Goal: Information Seeking & Learning: Learn about a topic

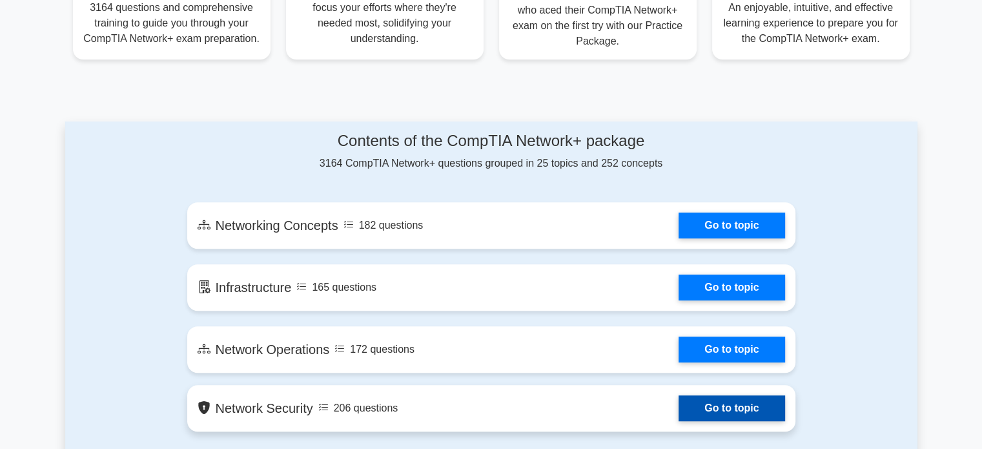
scroll to position [710, 0]
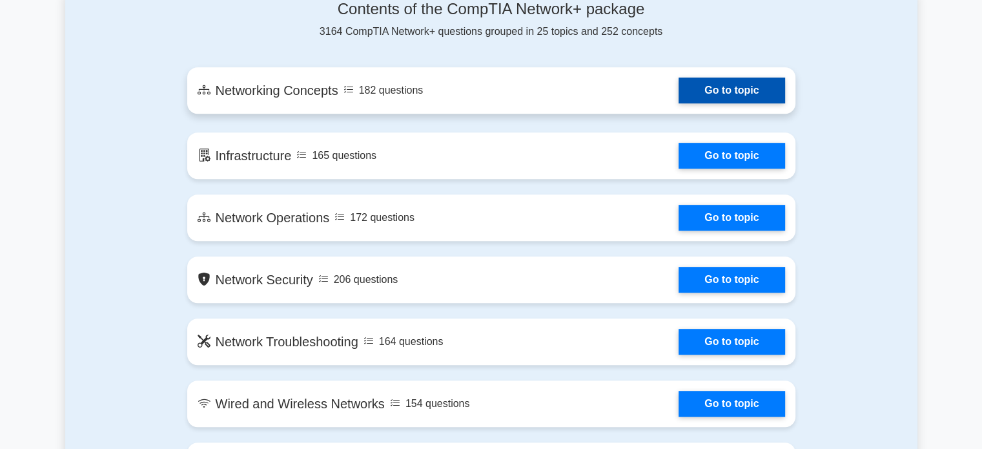
click at [720, 85] on link "Go to topic" at bounding box center [731, 90] width 106 height 26
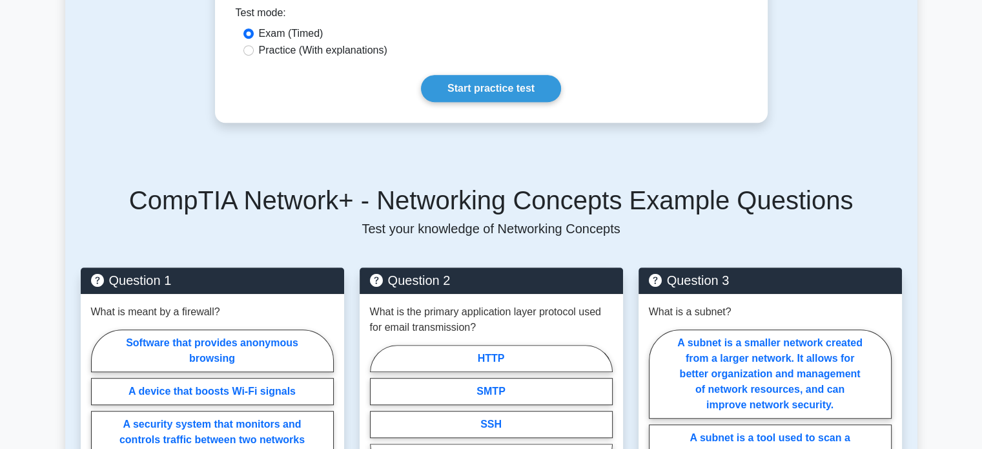
scroll to position [516, 0]
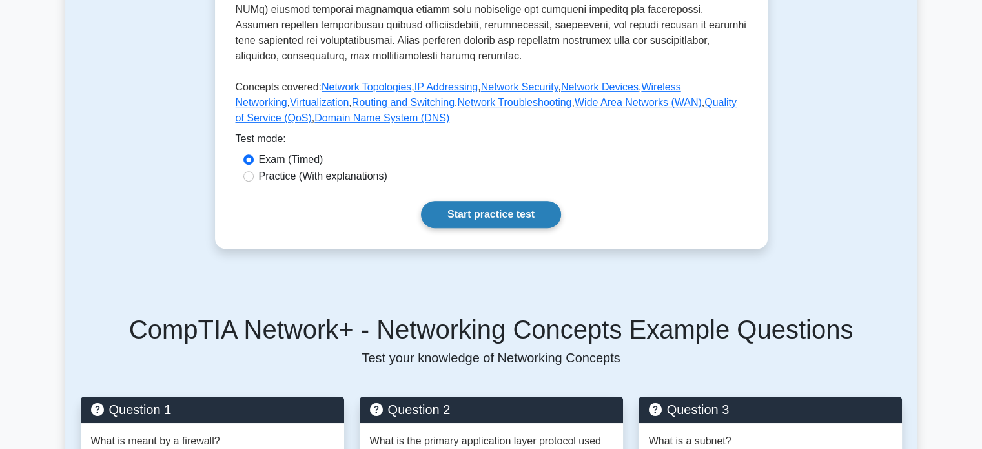
click at [487, 209] on link "Start practice test" at bounding box center [491, 214] width 140 height 27
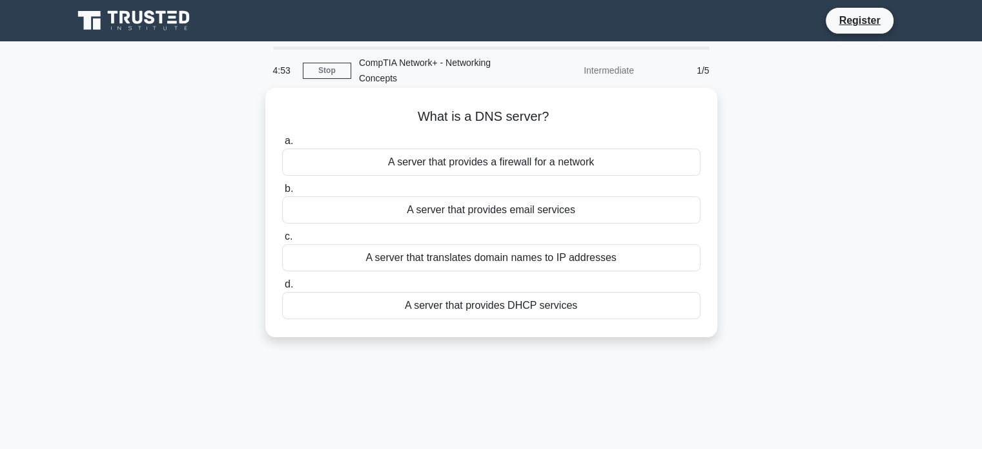
click at [400, 264] on div "A server that translates domain names to IP addresses" at bounding box center [491, 257] width 418 height 27
click at [282, 241] on input "c. A server that translates domain names to IP addresses" at bounding box center [282, 236] width 0 height 8
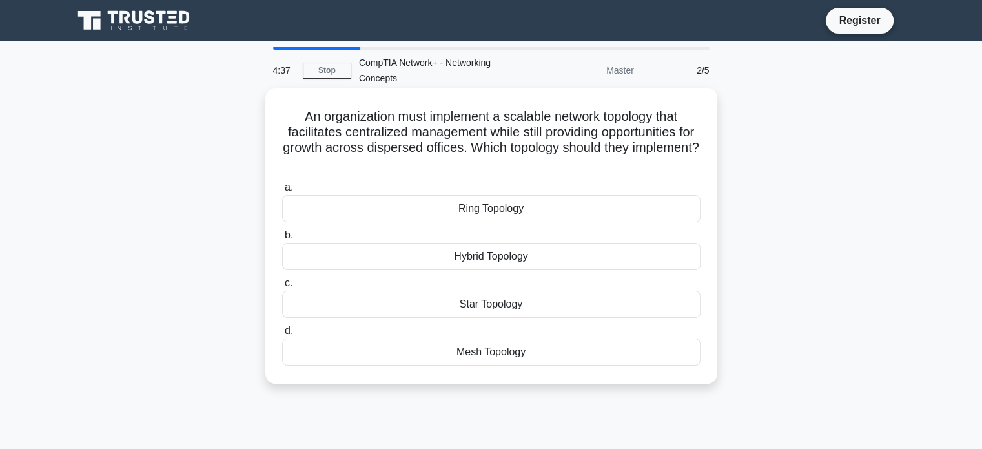
click at [492, 252] on div "Hybrid Topology" at bounding box center [491, 256] width 418 height 27
click at [282, 239] on input "b. Hybrid Topology" at bounding box center [282, 235] width 0 height 8
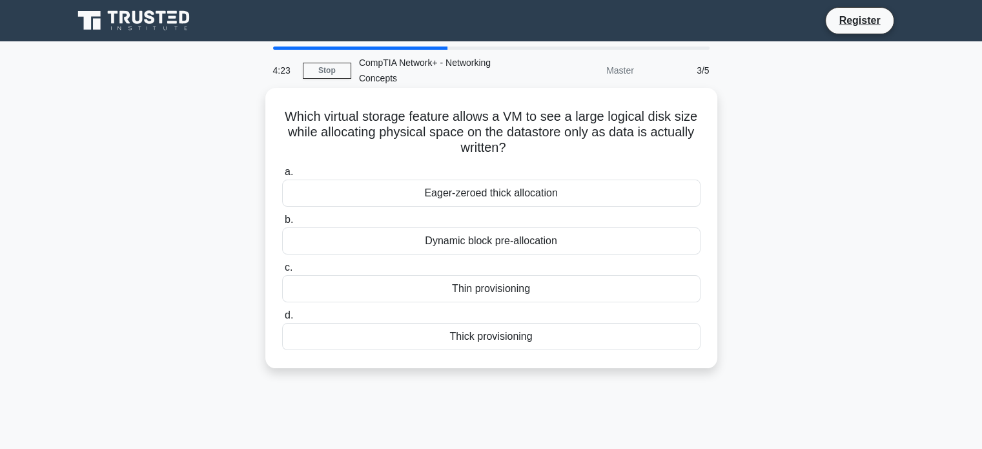
click at [547, 249] on div "Dynamic block pre-allocation" at bounding box center [491, 240] width 418 height 27
click at [282, 224] on input "b. Dynamic block pre-allocation" at bounding box center [282, 220] width 0 height 8
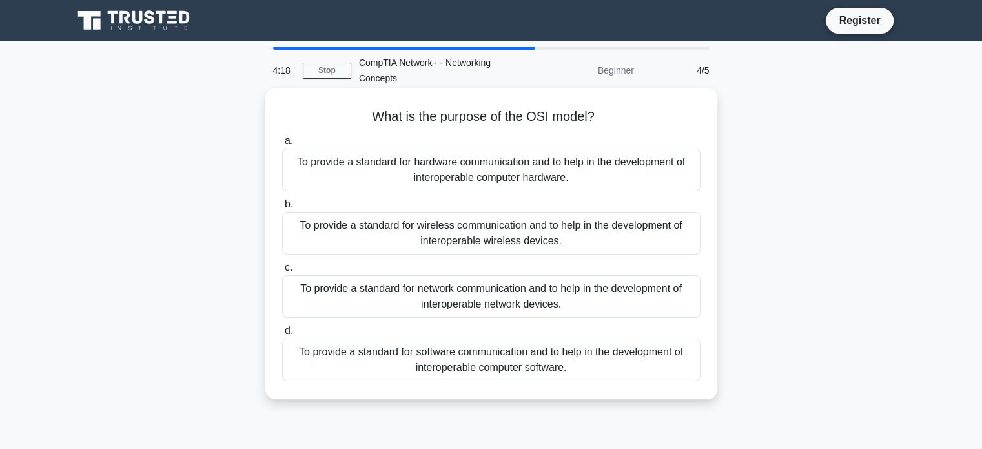
click at [532, 357] on div "To provide a standard for software communication and to help in the development…" at bounding box center [491, 359] width 418 height 43
click at [282, 335] on input "d. To provide a standard for software communication and to help in the developm…" at bounding box center [282, 331] width 0 height 8
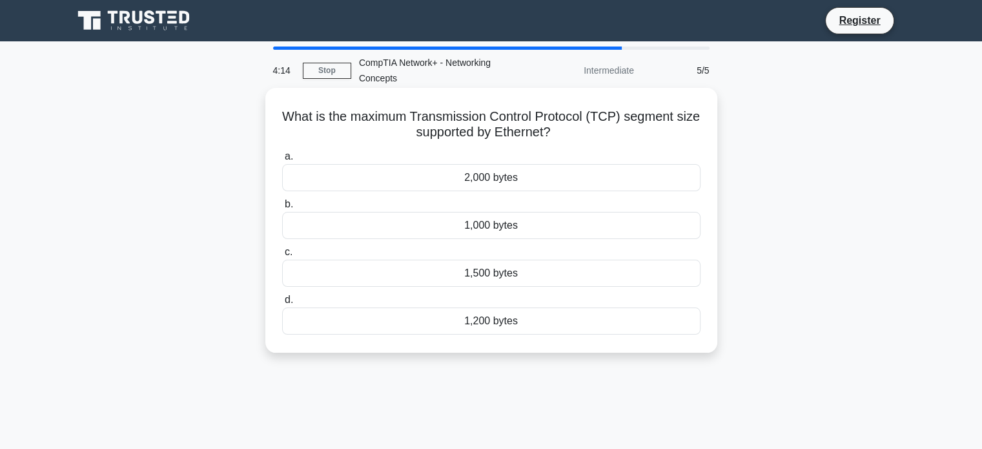
click at [490, 183] on div "2,000 bytes" at bounding box center [491, 177] width 418 height 27
click at [282, 161] on input "a. 2,000 bytes" at bounding box center [282, 156] width 0 height 8
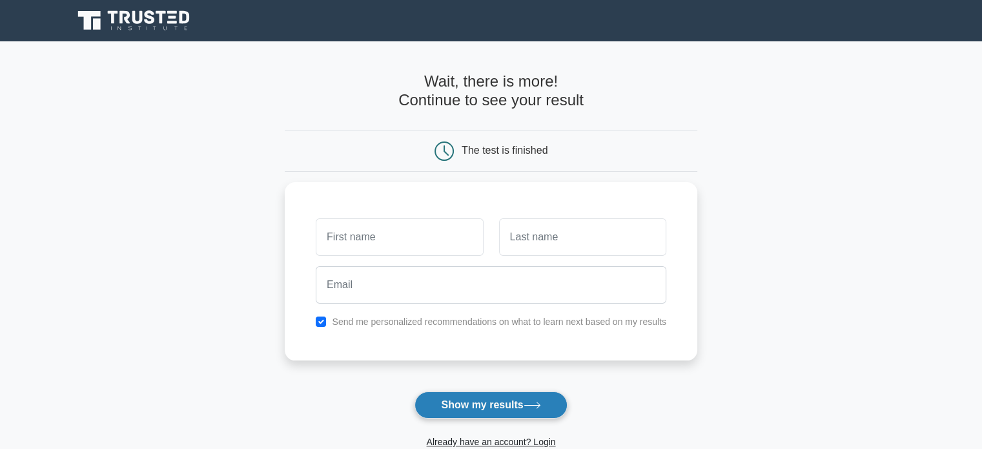
click at [483, 403] on button "Show my results" at bounding box center [490, 404] width 152 height 27
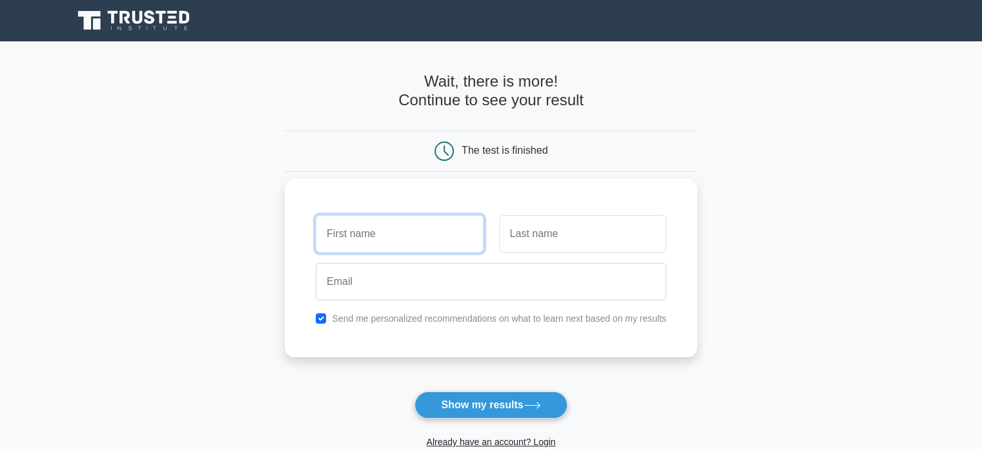
click at [390, 219] on input "text" at bounding box center [399, 233] width 167 height 37
type input "sajjad"
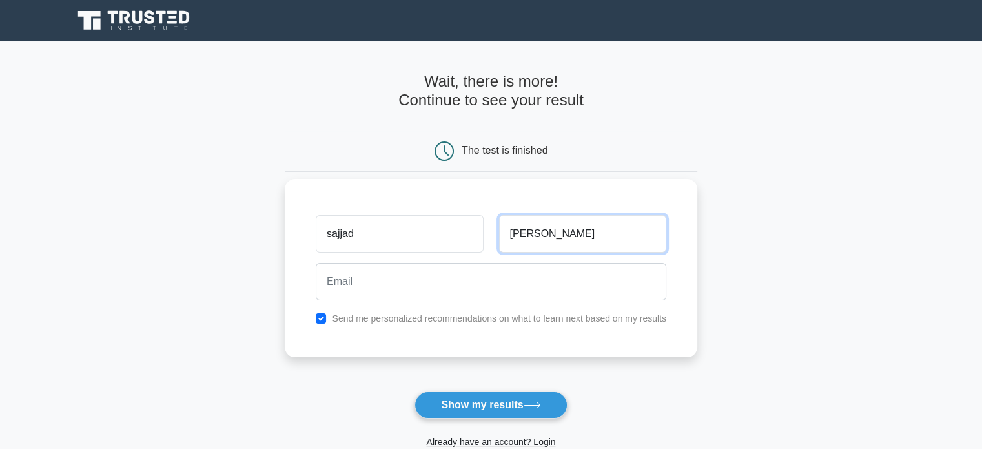
type input "ahmed"
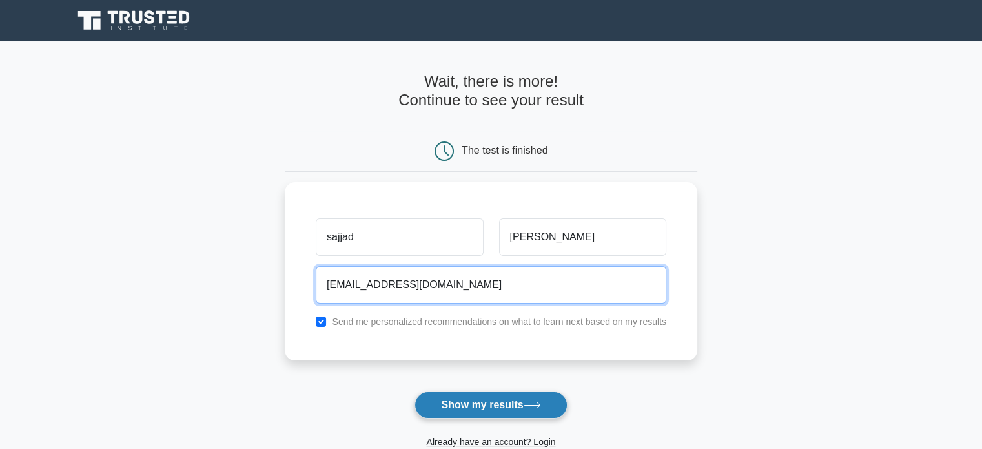
type input "sajjadkhattak009@gmail.com.pk"
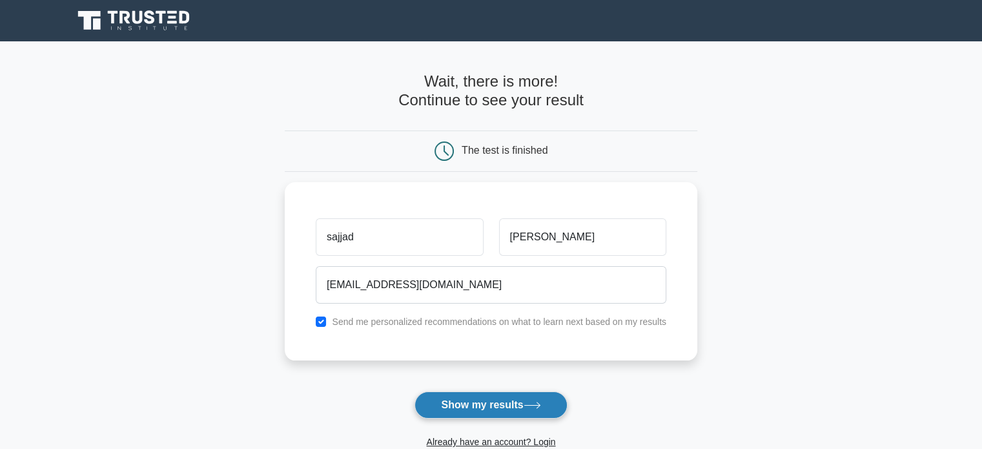
click at [507, 405] on button "Show my results" at bounding box center [490, 404] width 152 height 27
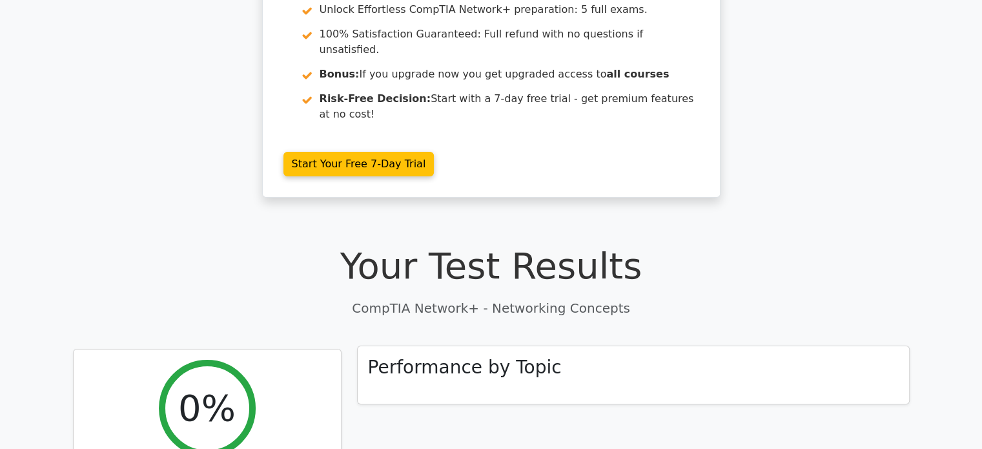
scroll to position [129, 0]
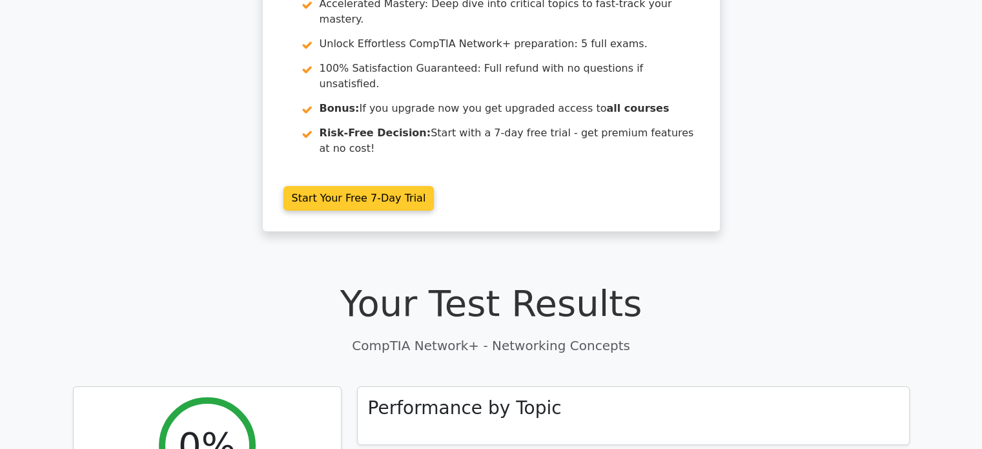
click at [415, 186] on link "Start Your Free 7-Day Trial" at bounding box center [358, 198] width 151 height 25
